Goal: Navigation & Orientation: Find specific page/section

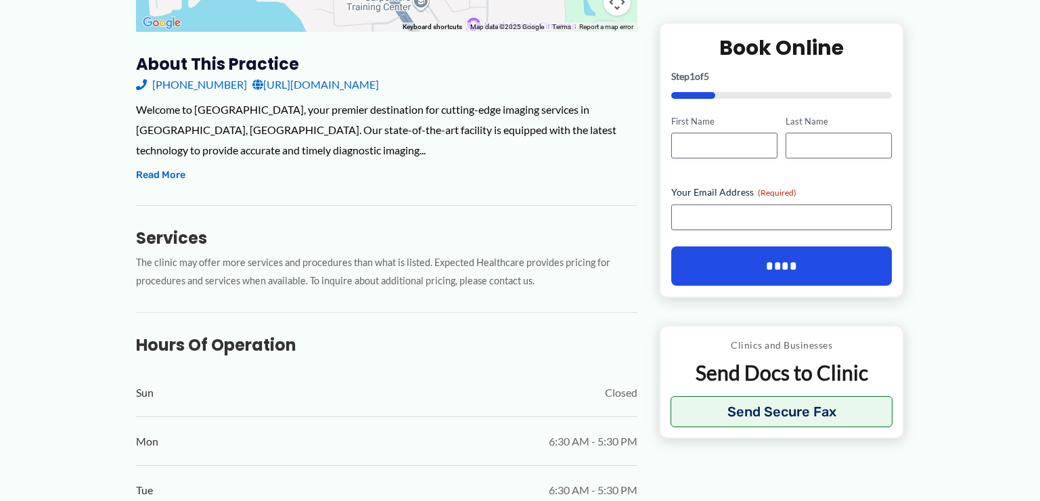
scroll to position [90, 0]
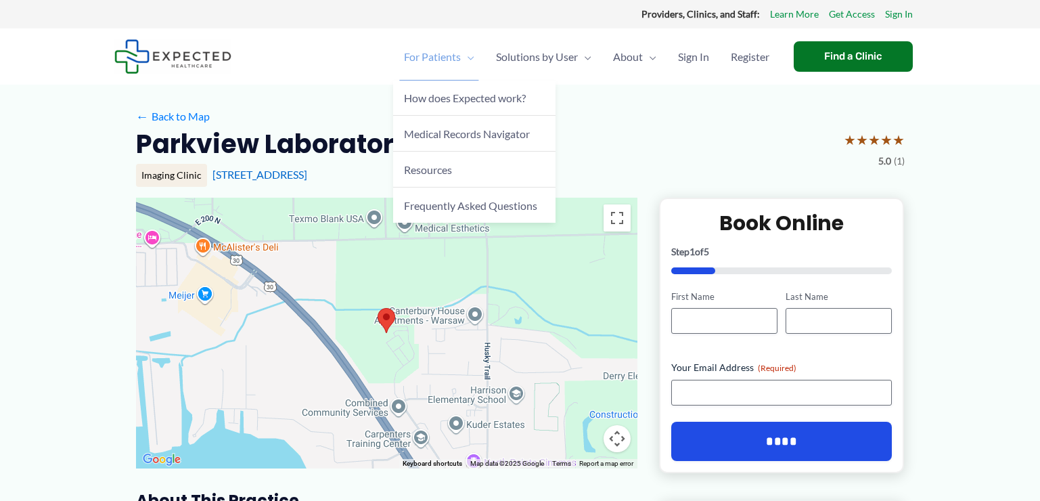
click at [463, 54] on span "Menu Toggle" at bounding box center [468, 56] width 14 height 47
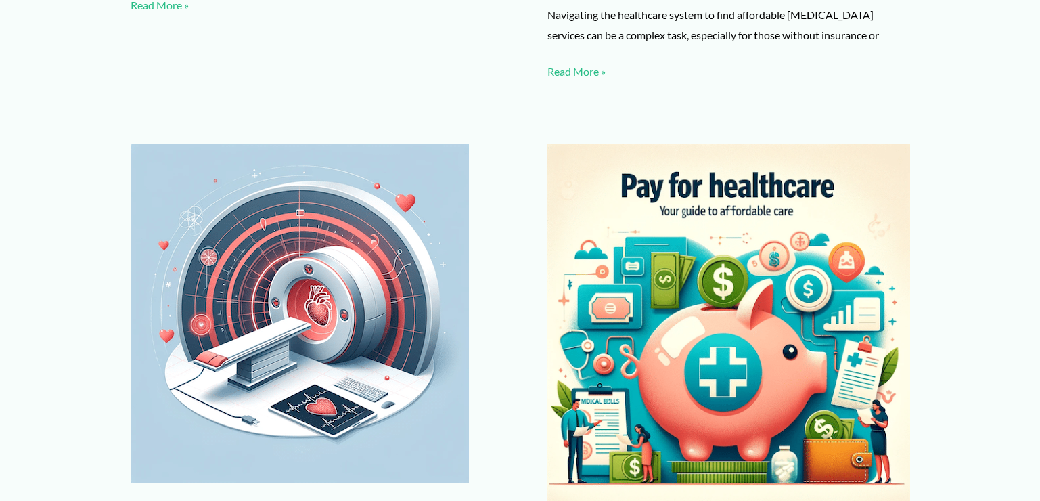
scroll to position [2887, 0]
